Goal: Information Seeking & Learning: Learn about a topic

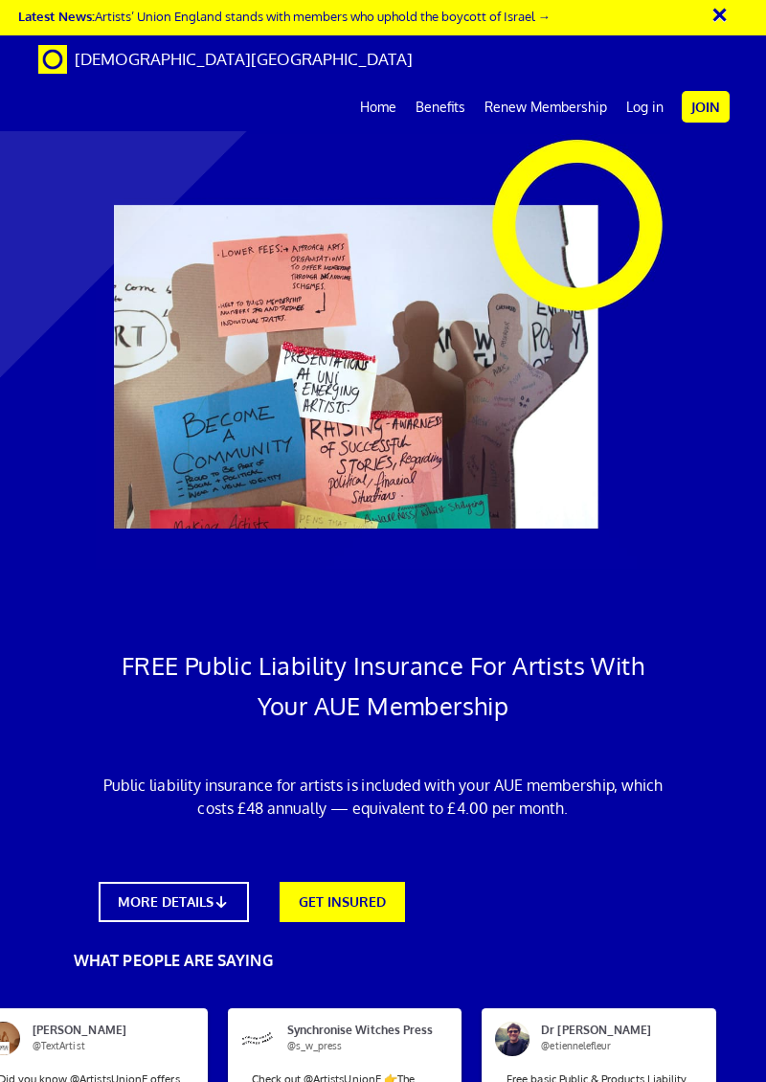
scroll to position [1169, 0]
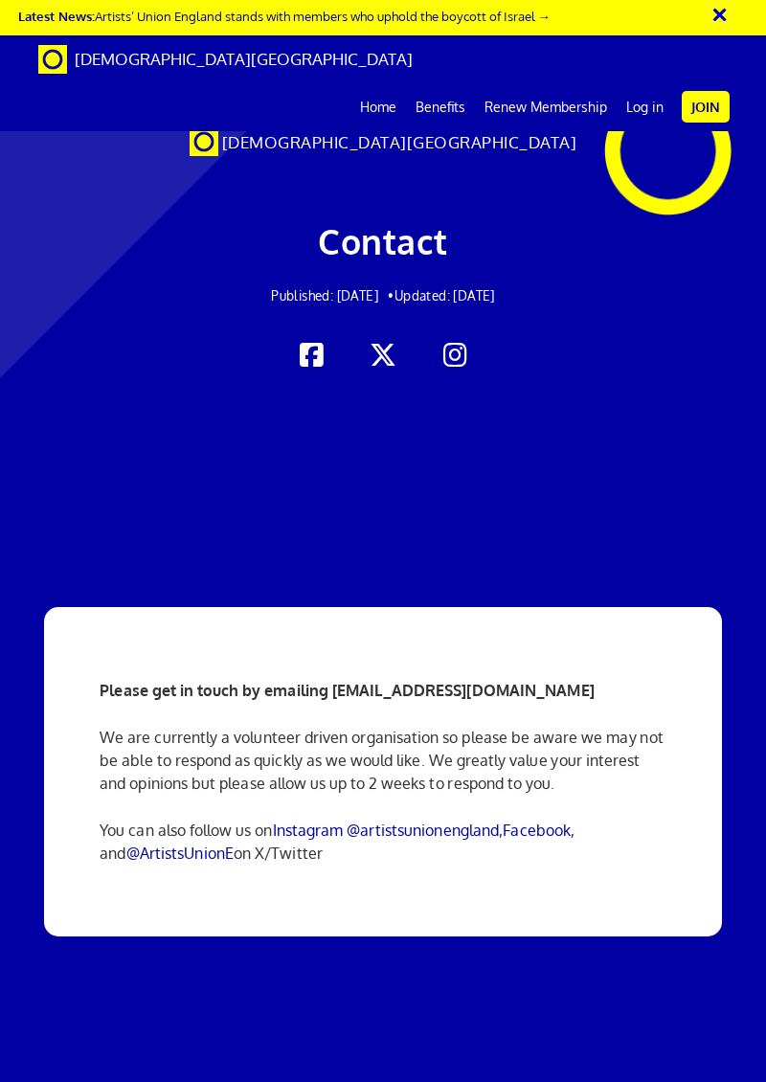
scroll to position [0, 26]
click at [423, 693] on strong "Please get in touch by emailing info@artistsunionengland.org.uk" at bounding box center [347, 690] width 495 height 19
click at [351, 686] on strong "Please get in touch by emailing info@artistsunionengland.org.uk" at bounding box center [347, 690] width 495 height 19
click at [349, 694] on strong "Please get in touch by emailing info@artistsunionengland.org.uk" at bounding box center [347, 690] width 495 height 19
copy strong "info@artistsunionengland.org.uk"
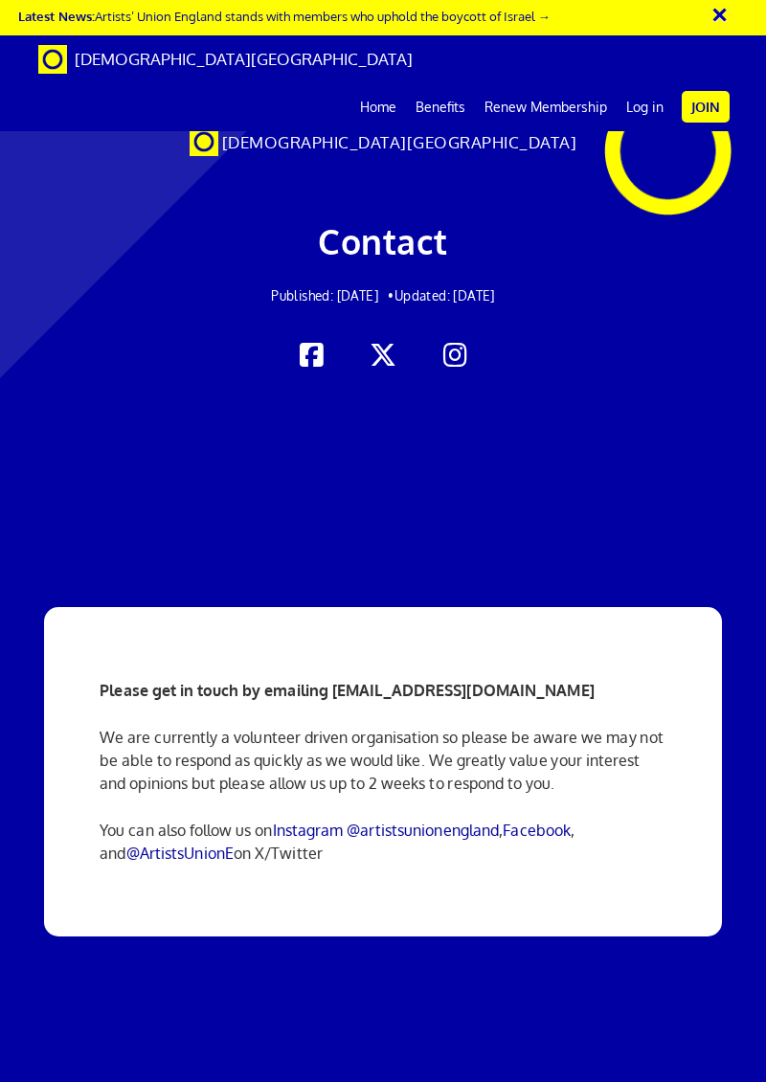
scroll to position [0, 26]
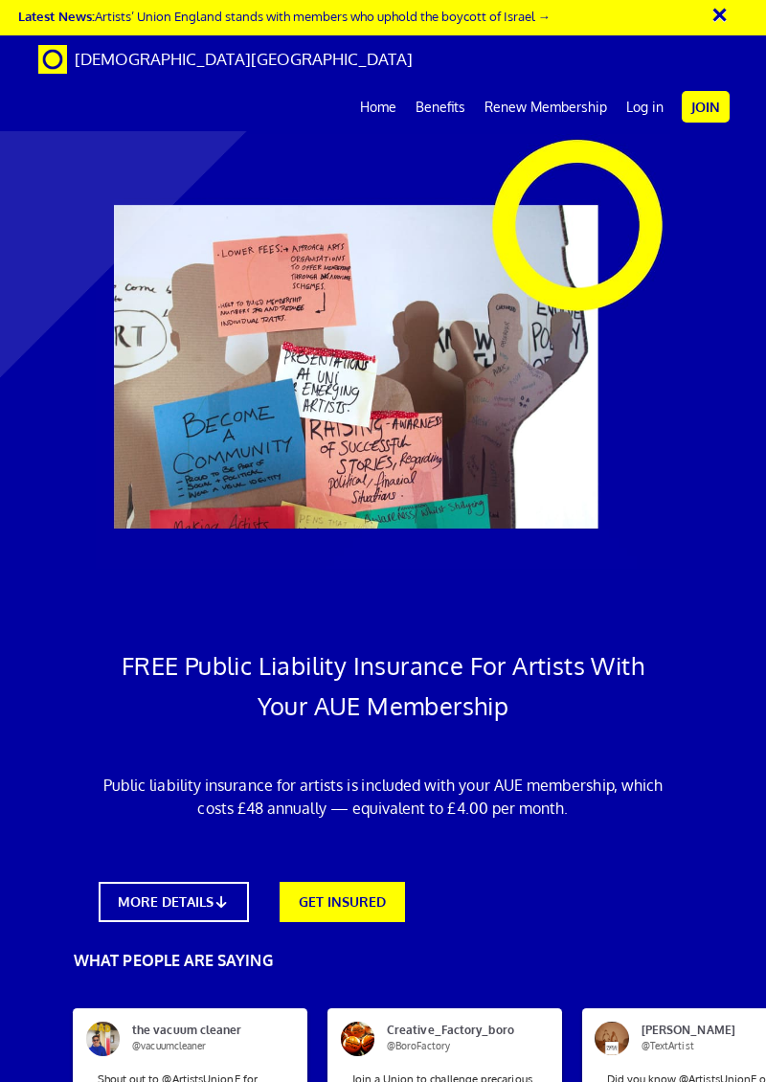
scroll to position [0, 26]
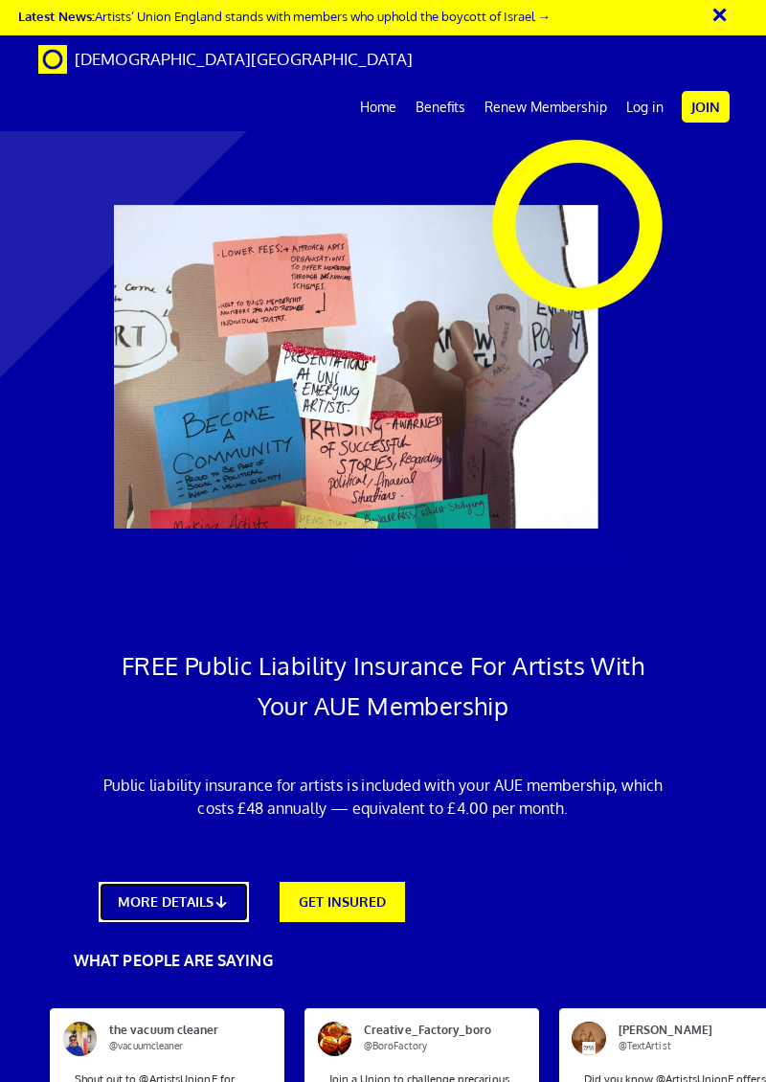
click at [201, 882] on link "MORE DETAILS" at bounding box center [174, 902] width 151 height 40
click at [358, 882] on link "GET INSURED" at bounding box center [342, 902] width 125 height 40
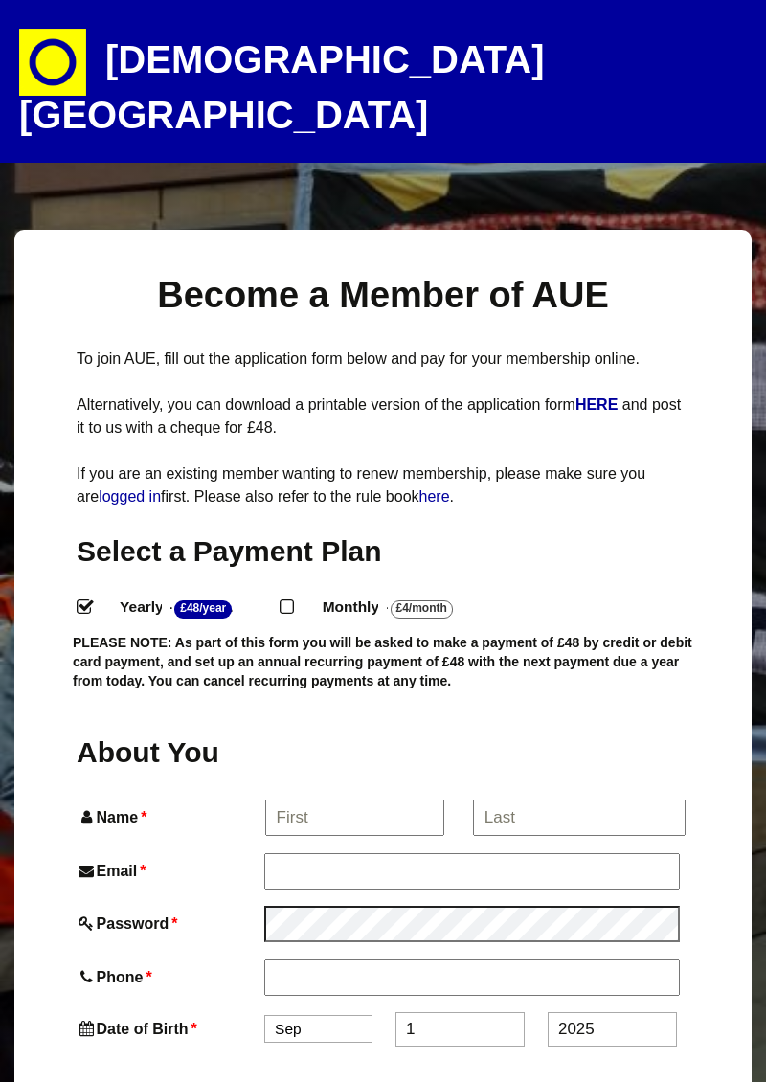
select select
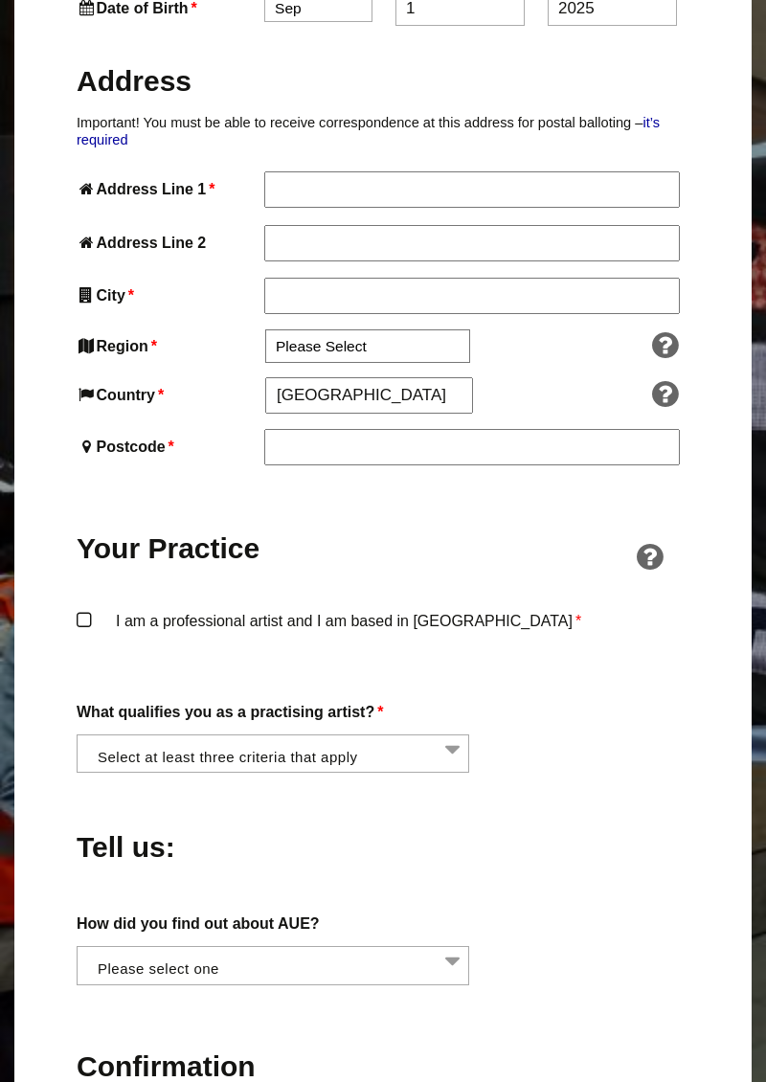
scroll to position [1011, 0]
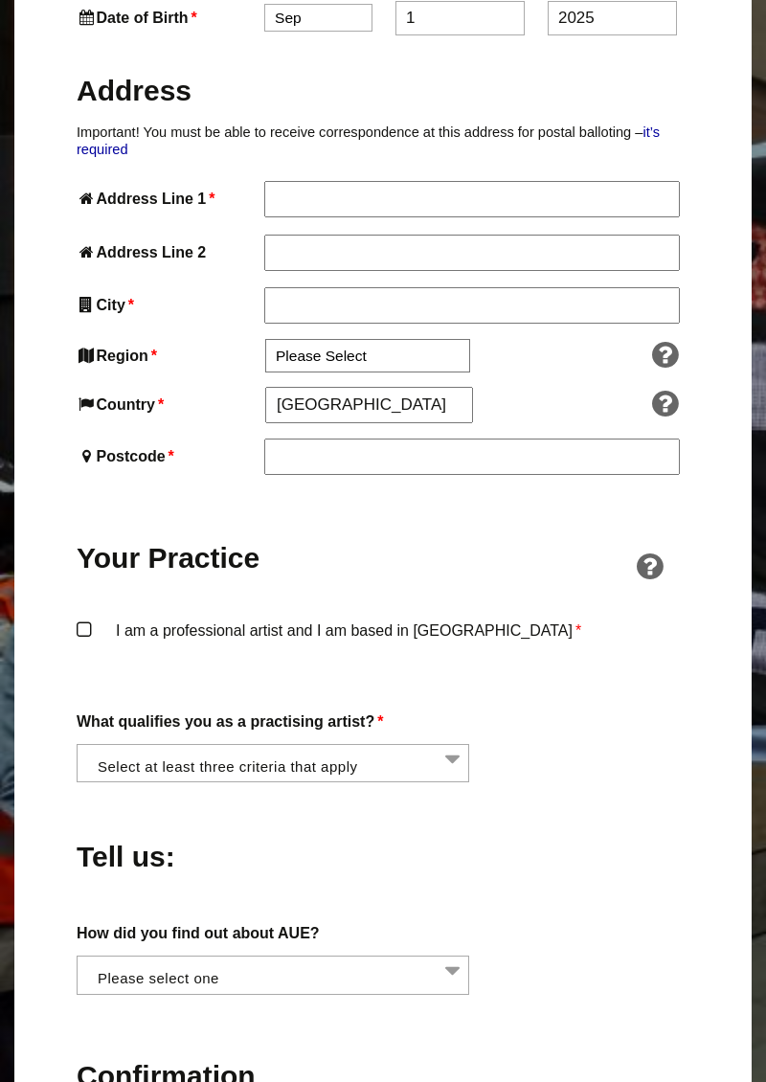
click at [369, 745] on li at bounding box center [278, 761] width 393 height 33
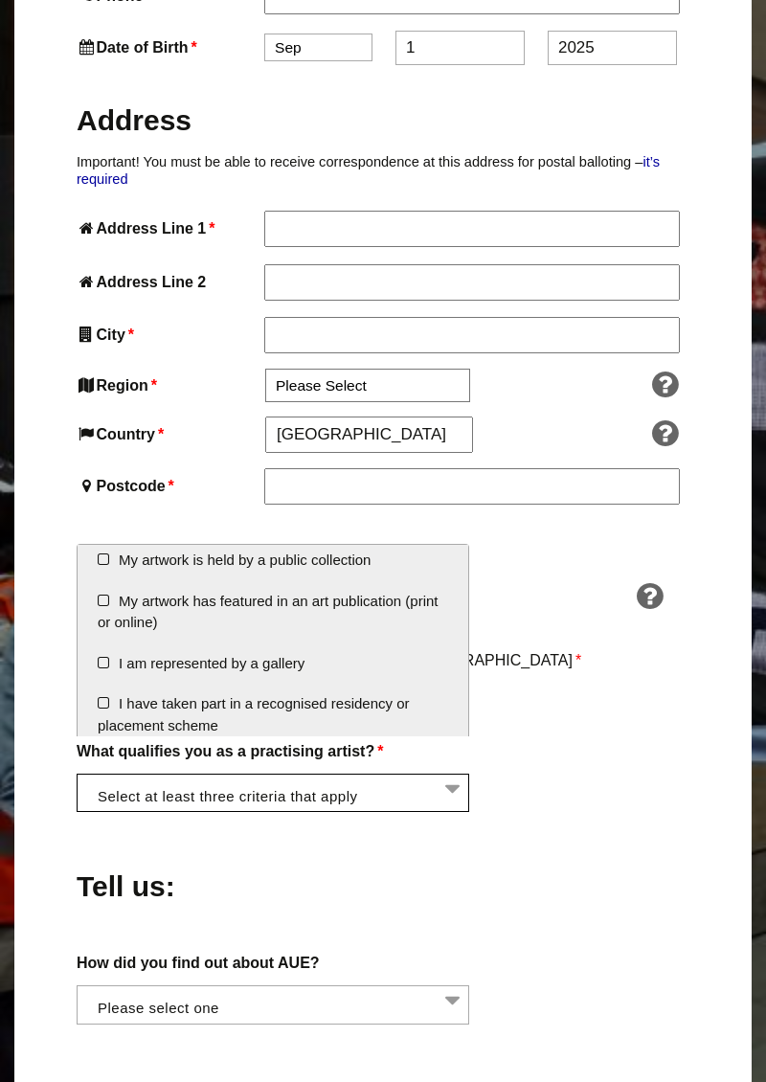
scroll to position [323, 0]
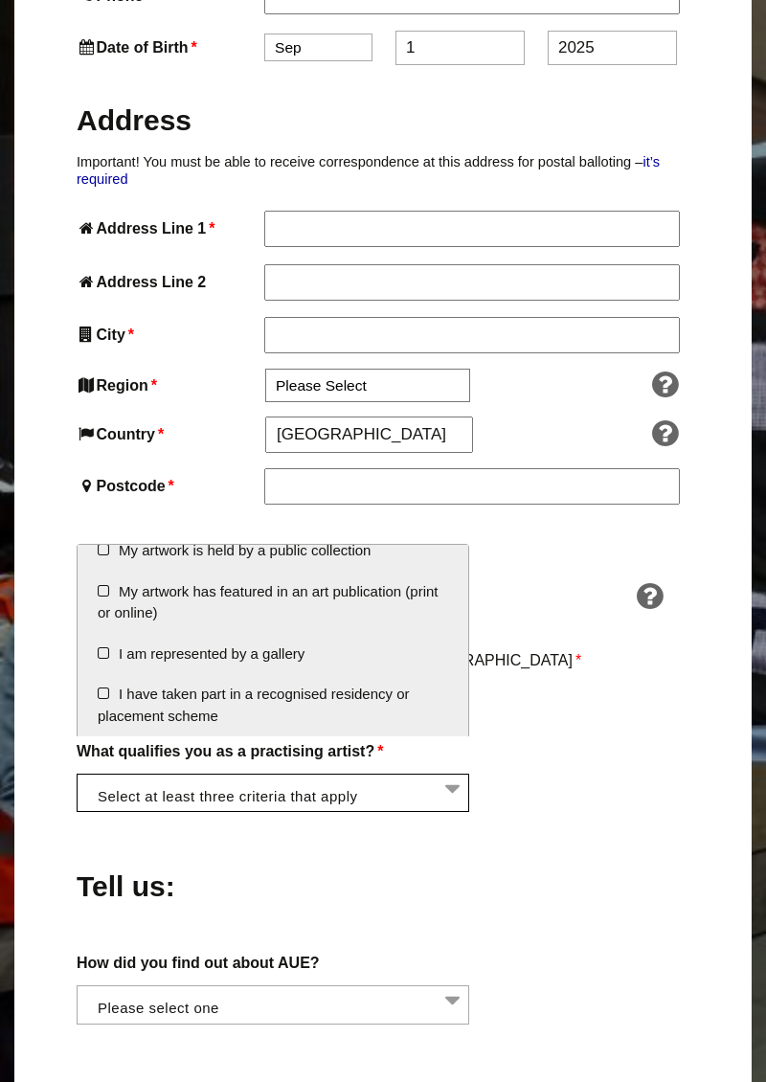
click at [599, 665] on label "I am a professional artist and I am based in England *" at bounding box center [383, 675] width 613 height 57
click at [0, 0] on input "I am a professional artist and I am based in England *" at bounding box center [0, 0] width 0 height 0
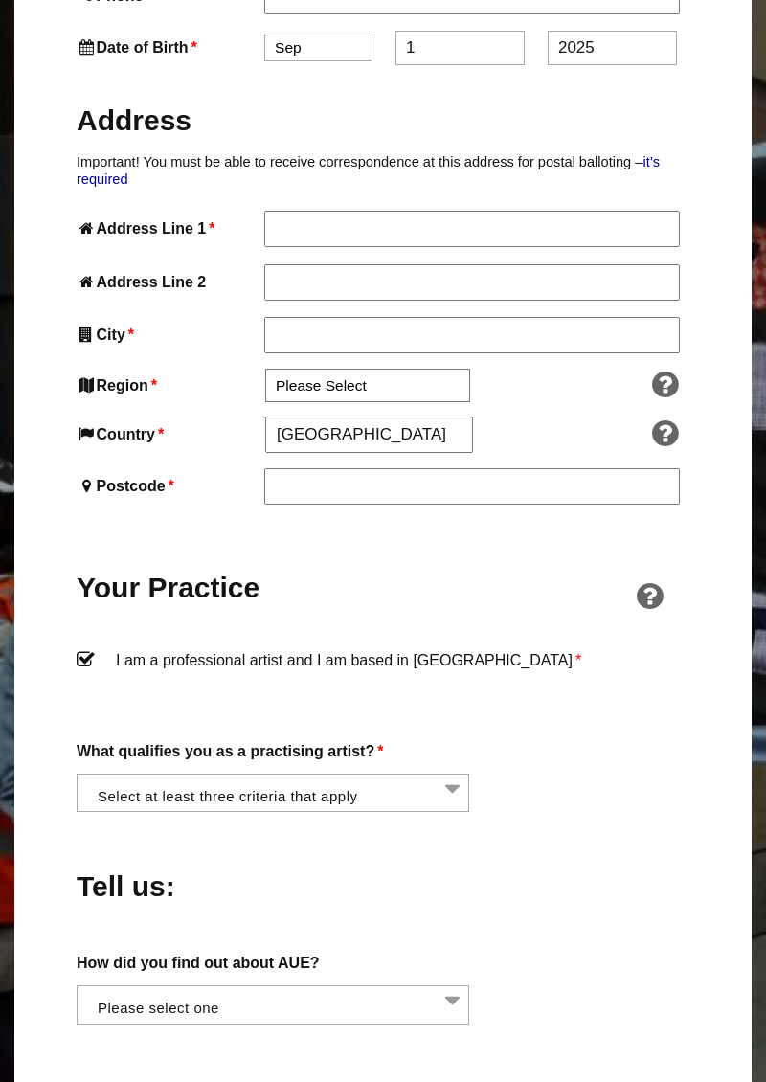
click at [421, 775] on li at bounding box center [278, 791] width 393 height 33
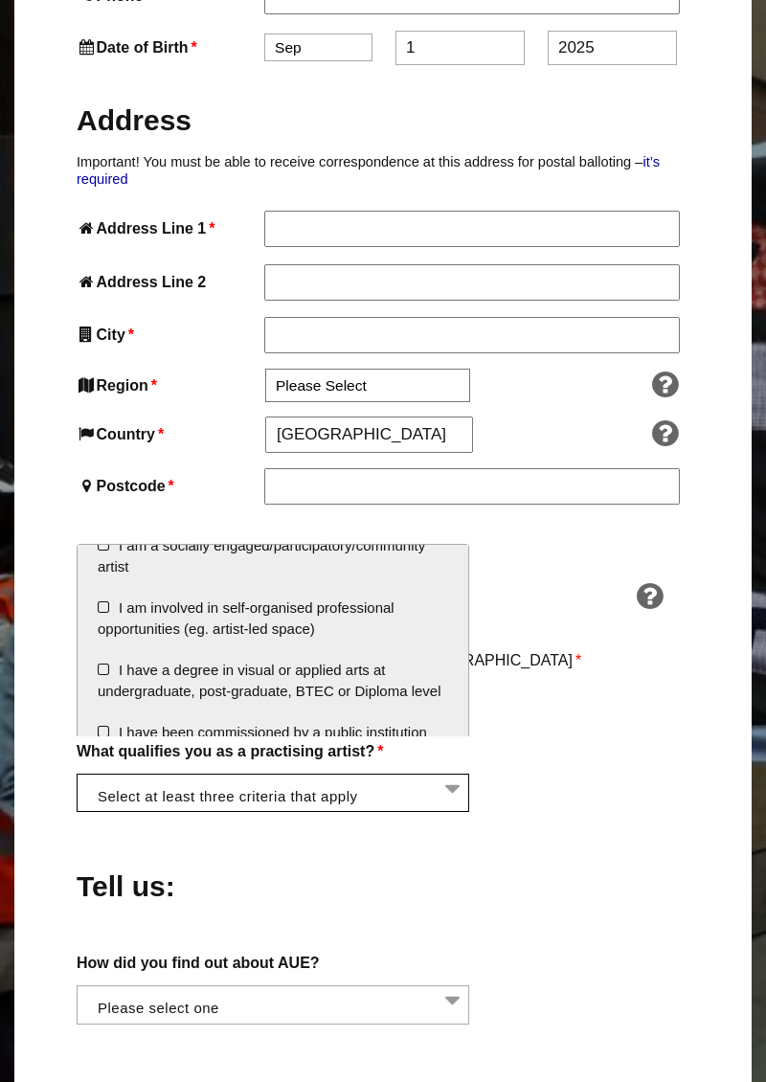
scroll to position [101, 0]
click at [110, 673] on li "I have a degree in visual or applied arts at undergraduate, post-graduate, BTEC…" at bounding box center [273, 681] width 391 height 62
click at [104, 609] on li "I am involved in self-organised professional opportunities (eg. artist-led spac…" at bounding box center [273, 619] width 391 height 62
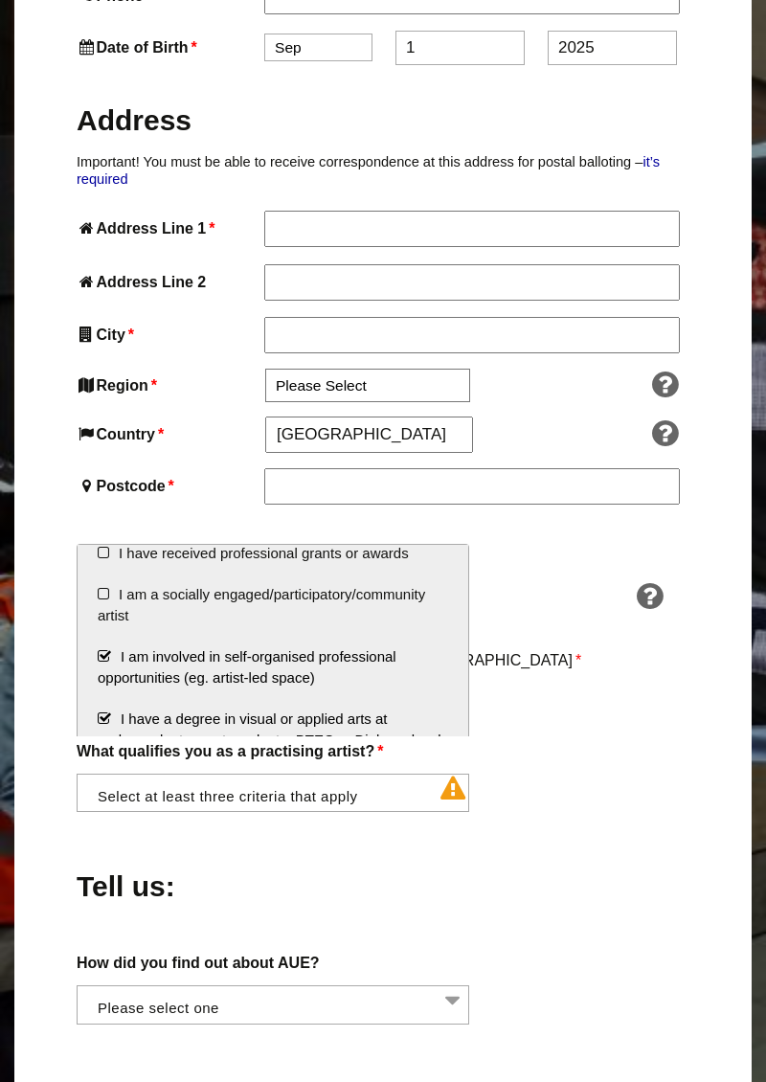
scroll to position [50, 0]
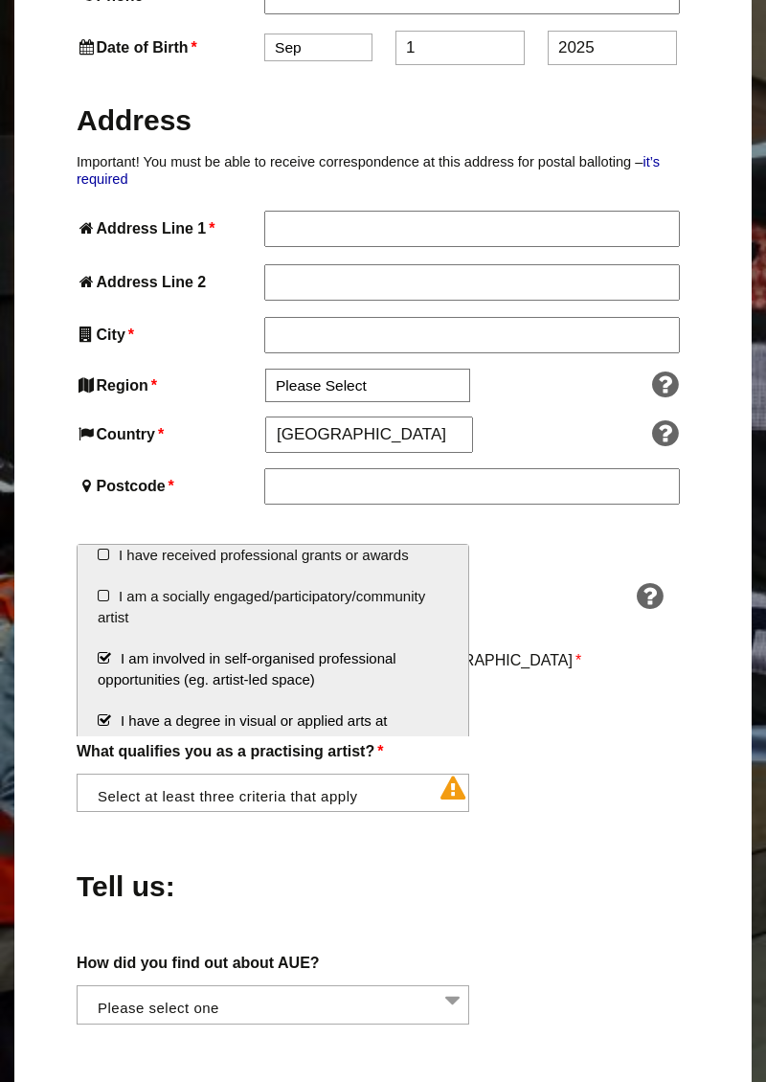
click at [106, 601] on li "I am a socially engaged/participatory/community artist" at bounding box center [273, 608] width 391 height 62
select select "socially_engaged_participatory_community_artist"
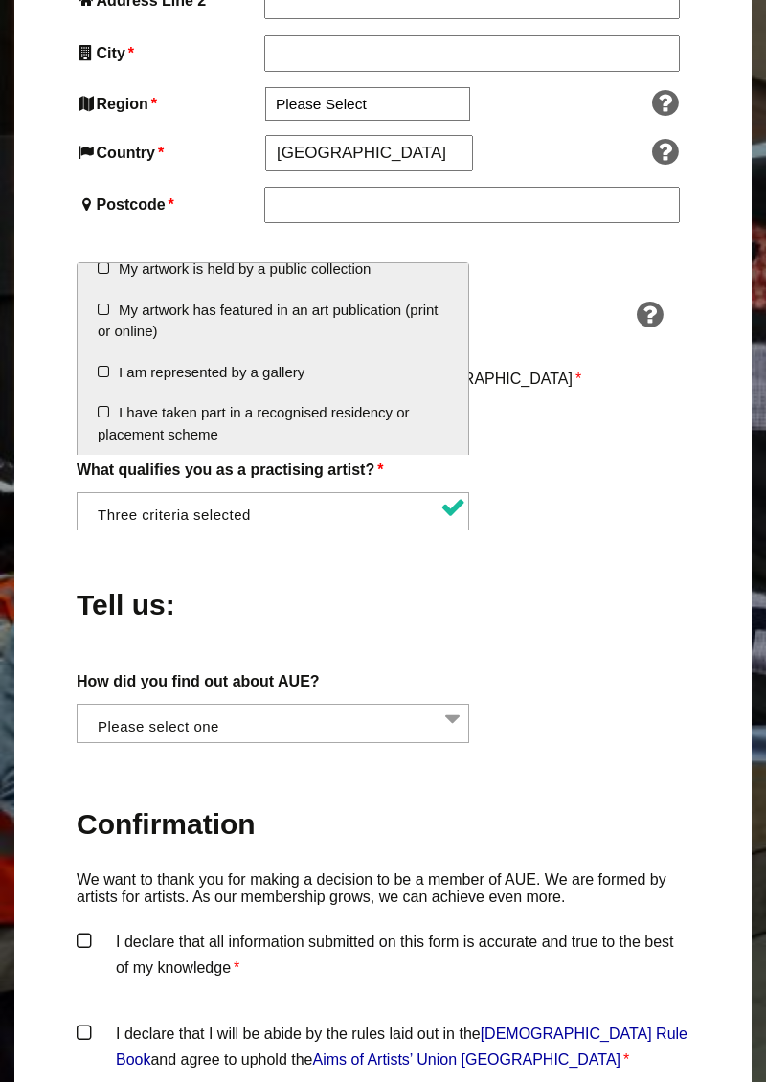
scroll to position [1265, 0]
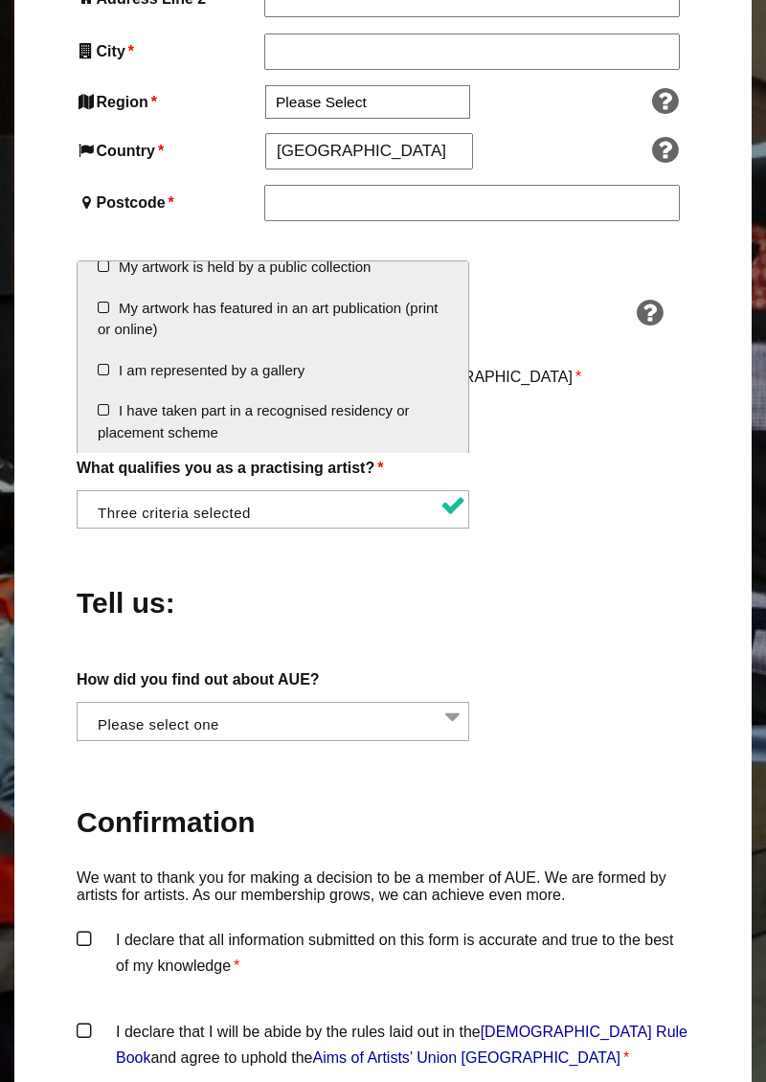
click at [616, 692] on div "How did you find out about AUE? Word of mouth Facebook Twitter Other social med…" at bounding box center [383, 704] width 613 height 75
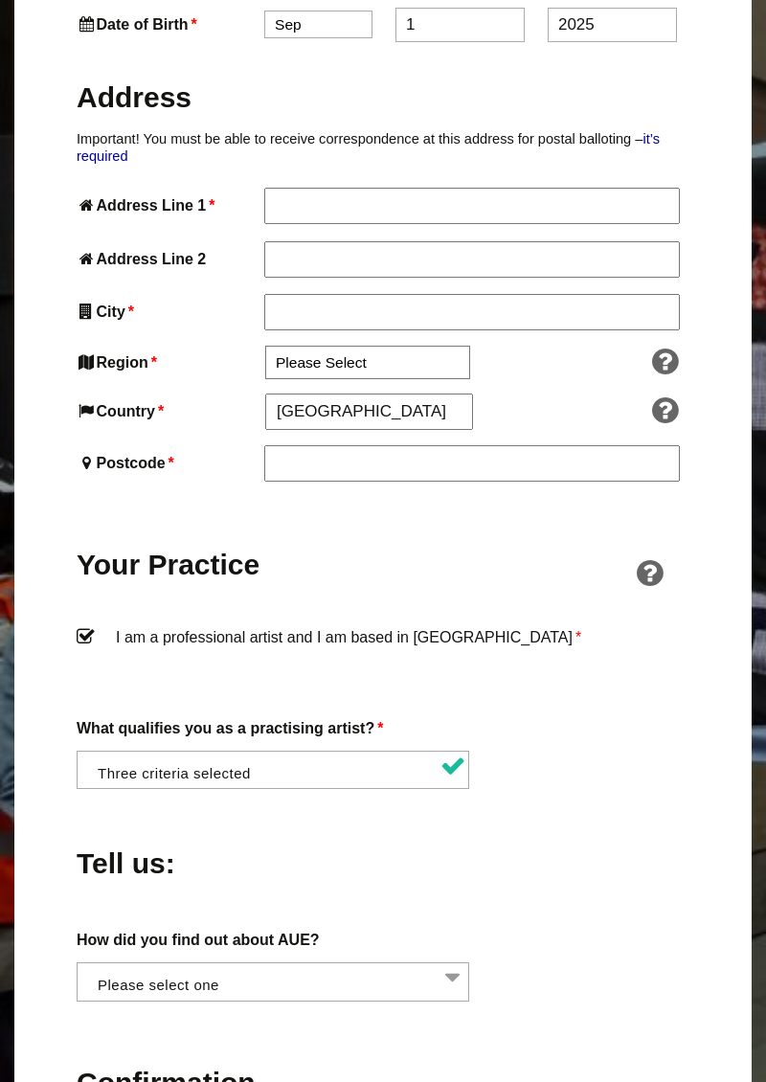
scroll to position [1005, 0]
click at [449, 752] on li at bounding box center [278, 768] width 393 height 33
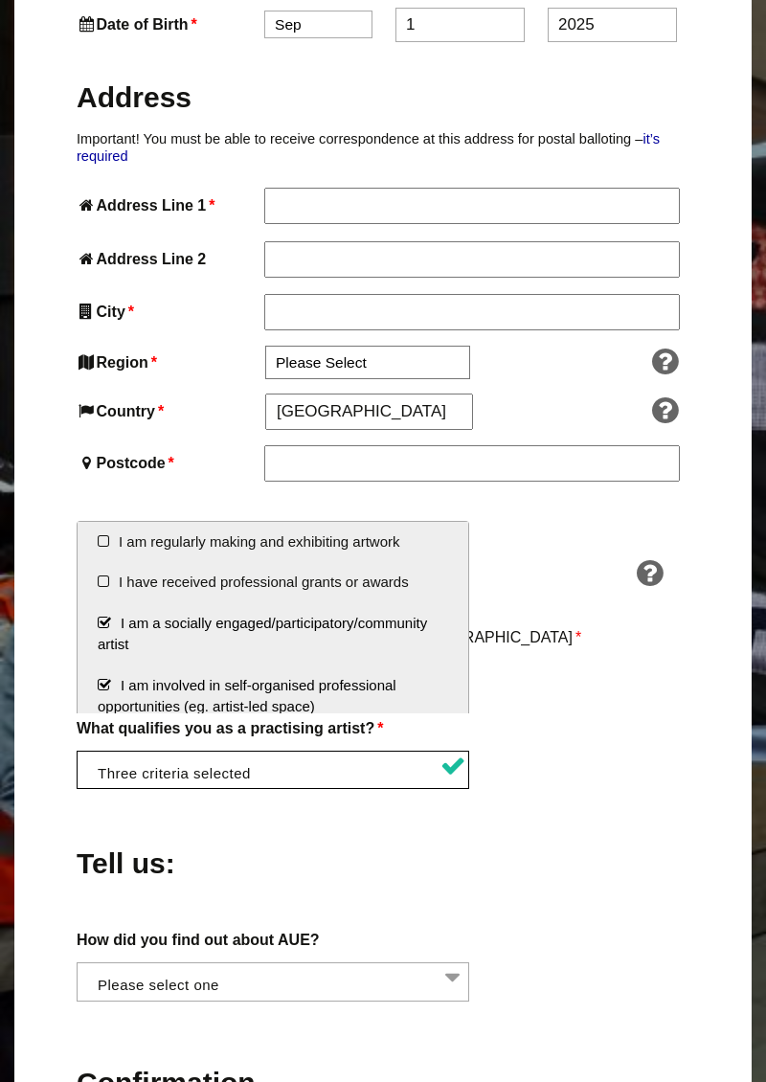
click at [440, 752] on li at bounding box center [278, 768] width 393 height 33
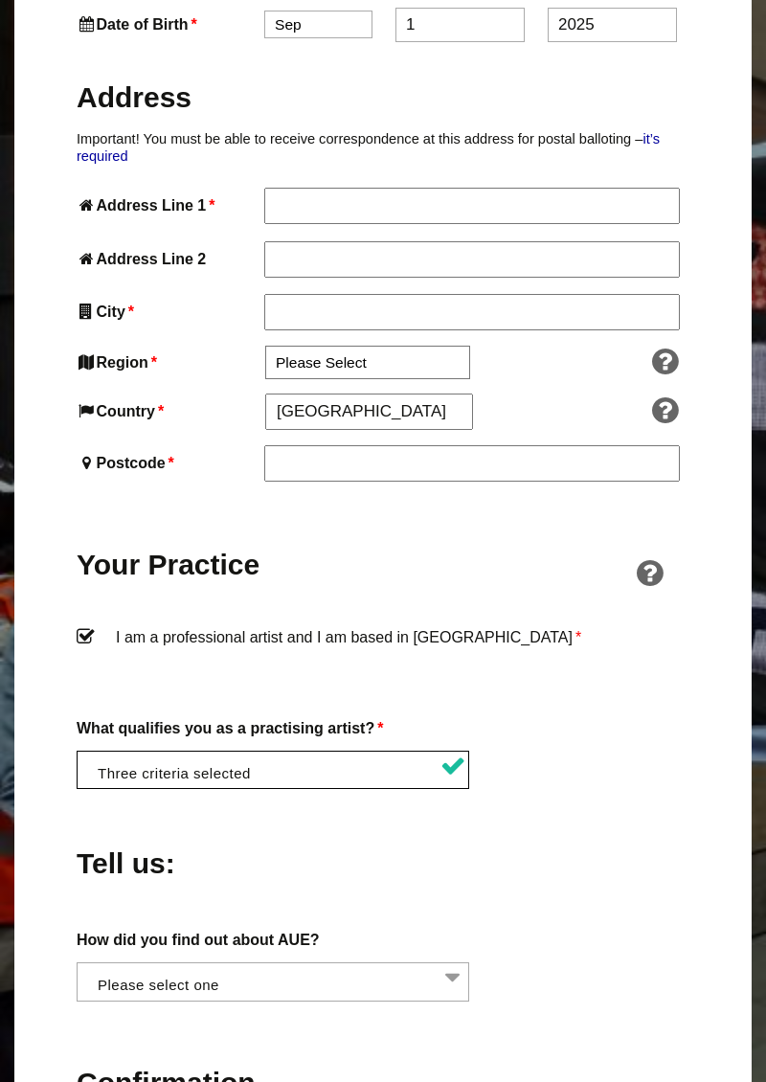
click at [461, 752] on li at bounding box center [278, 768] width 393 height 33
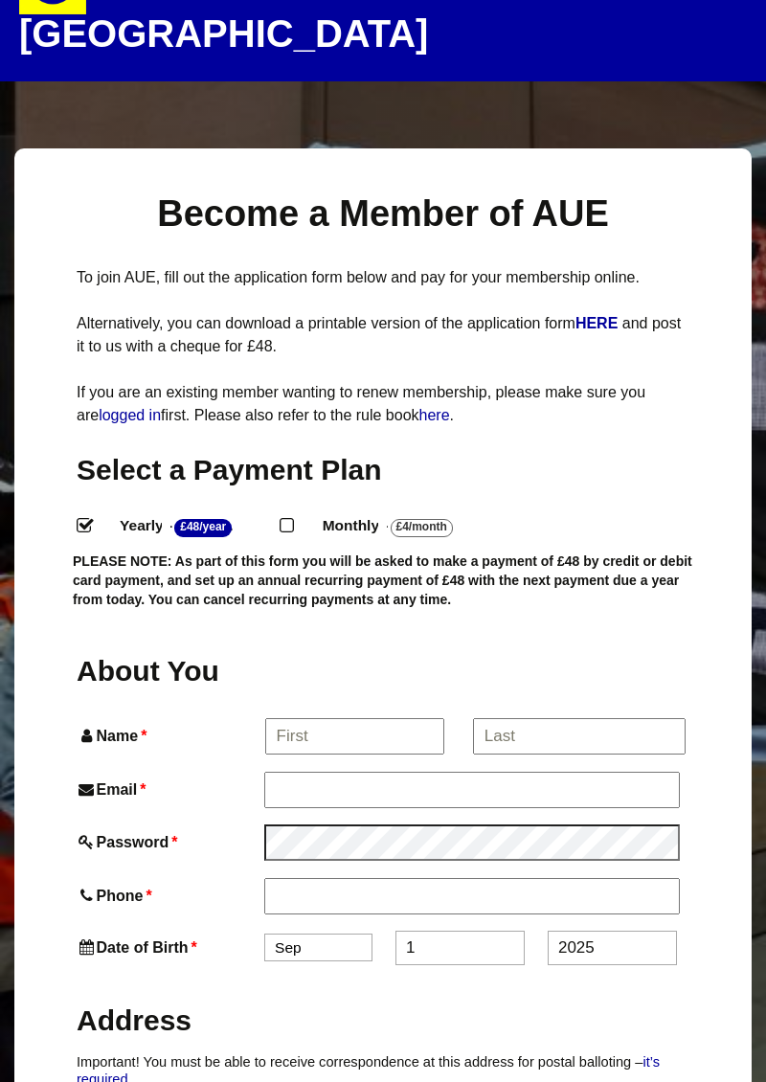
scroll to position [0, 0]
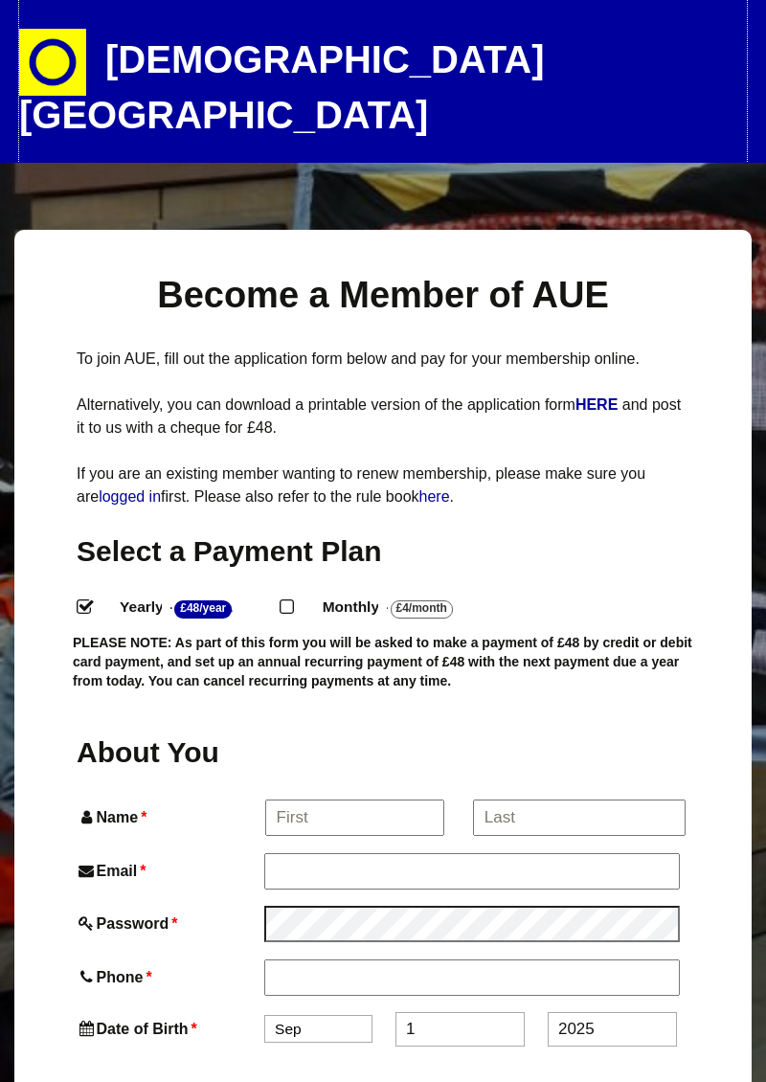
click at [63, 49] on img at bounding box center [52, 62] width 67 height 67
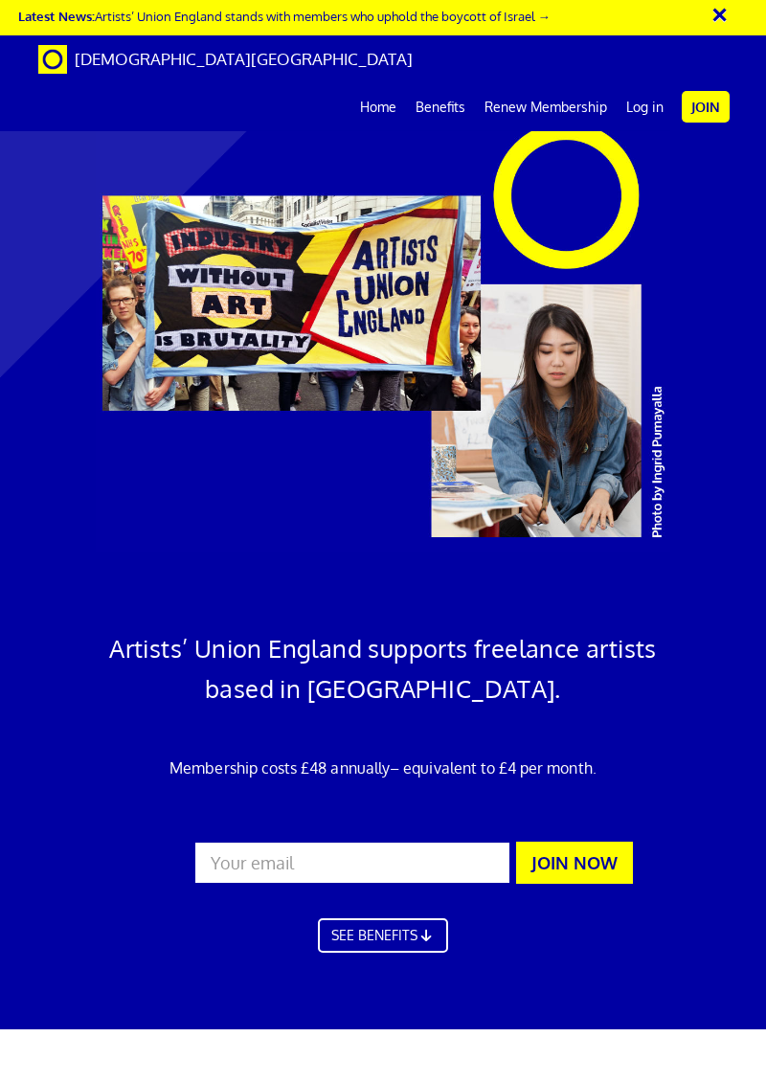
scroll to position [1382, 0]
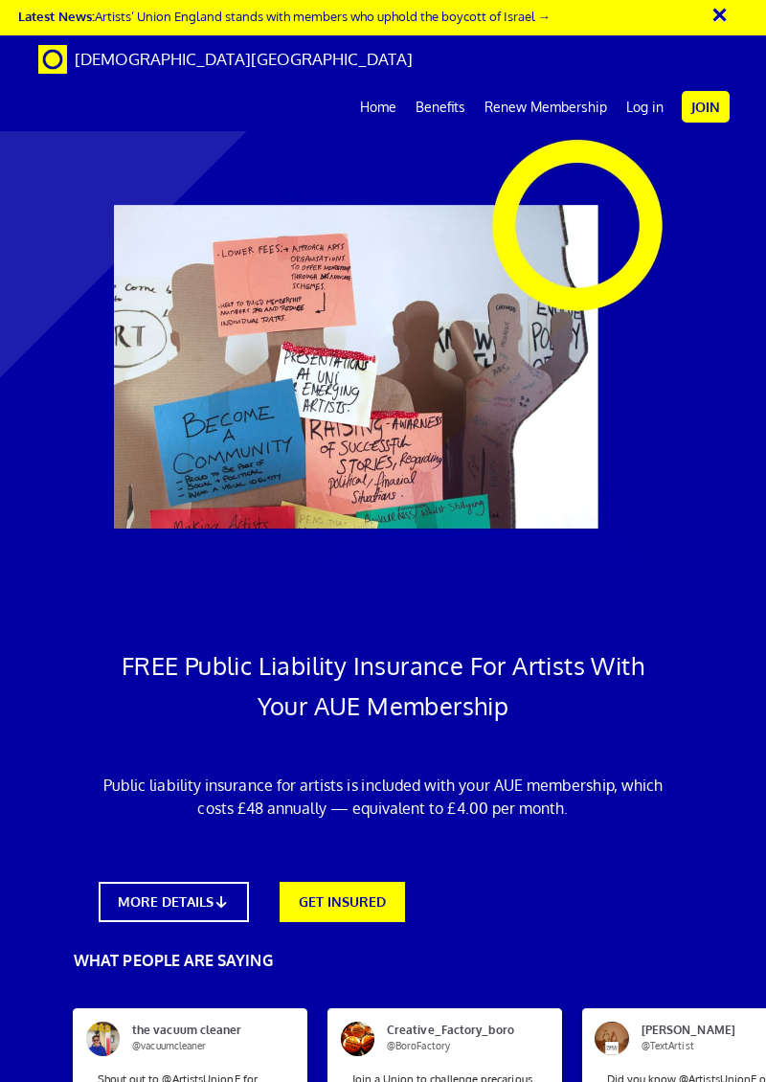
scroll to position [0, 26]
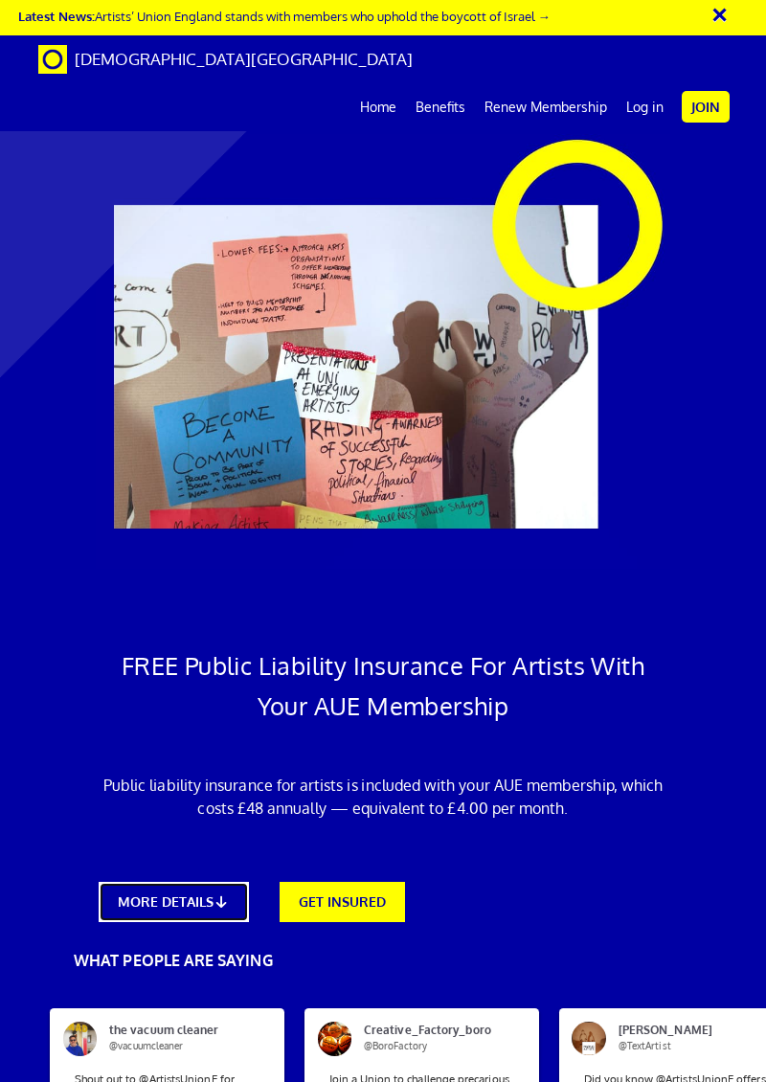
click at [197, 882] on link "MORE DETAILS" at bounding box center [174, 902] width 151 height 40
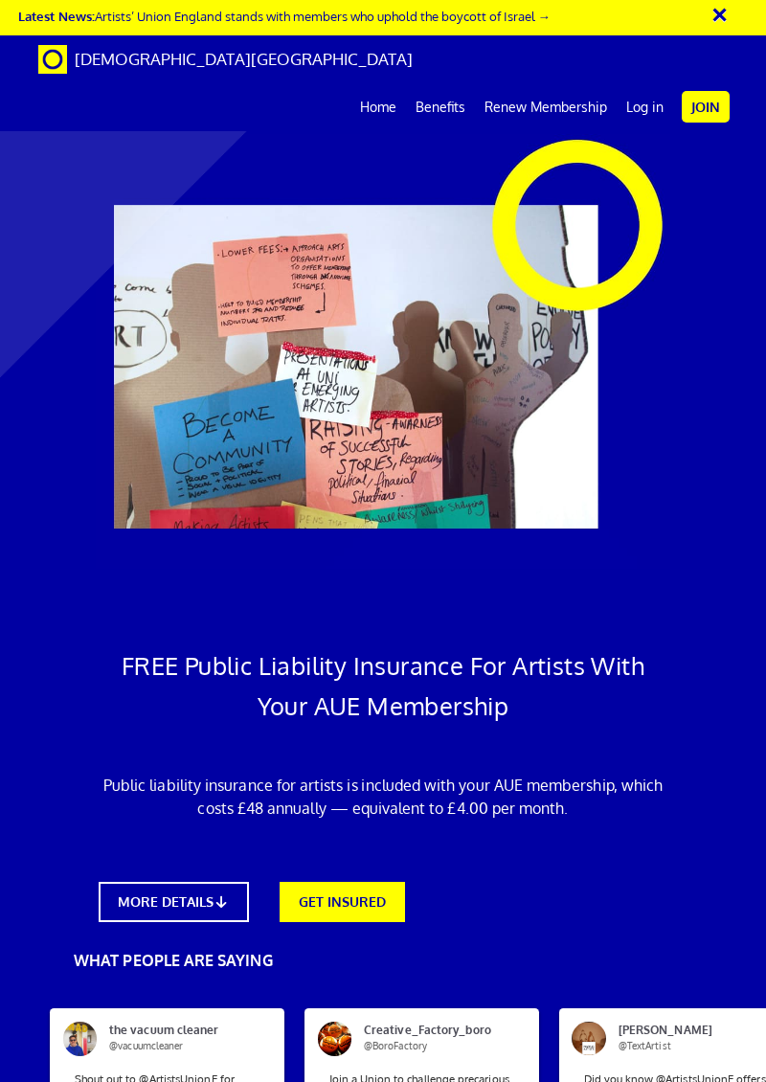
scroll to position [6197, 0]
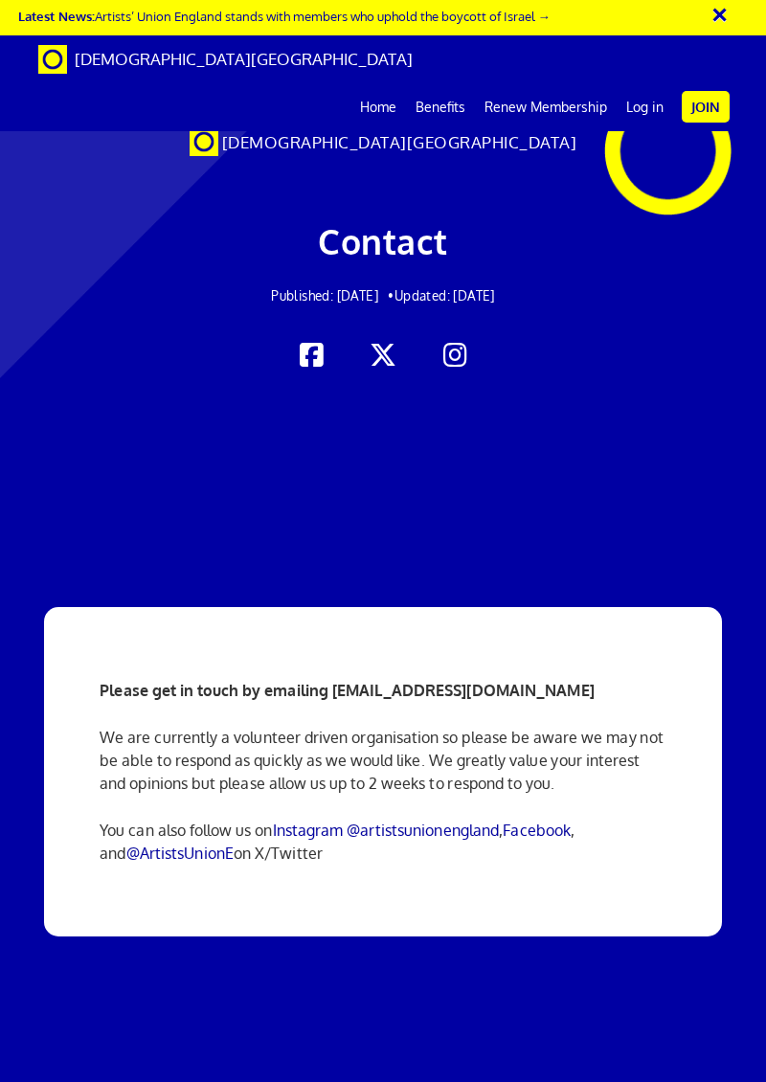
scroll to position [4146, 0]
